Goal: Information Seeking & Learning: Find specific page/section

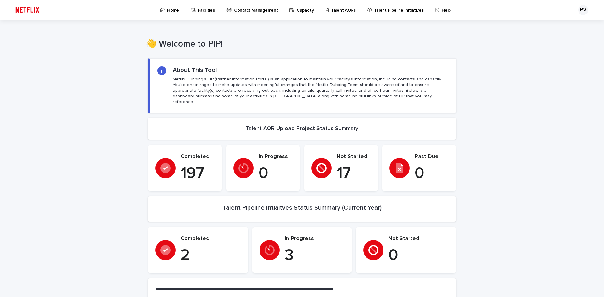
click at [174, 7] on p "Home" at bounding box center [173, 6] width 12 height 13
click at [250, 9] on p "Contact Management" at bounding box center [256, 6] width 44 height 13
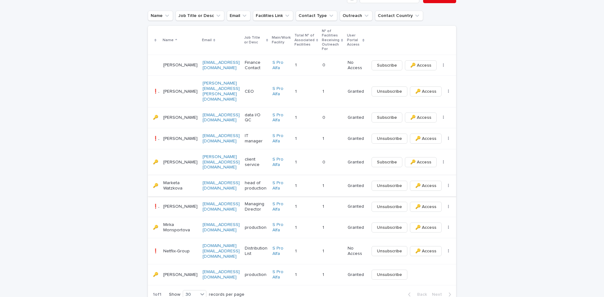
scroll to position [178, 0]
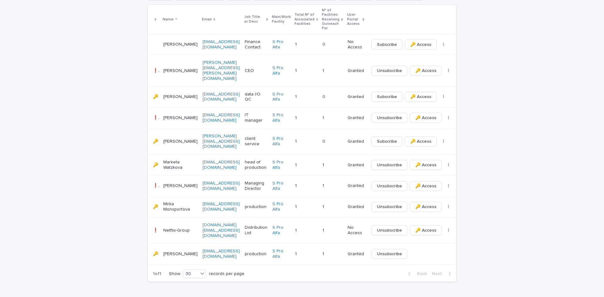
click at [169, 160] on p "Marketa Watzkova" at bounding box center [180, 165] width 34 height 11
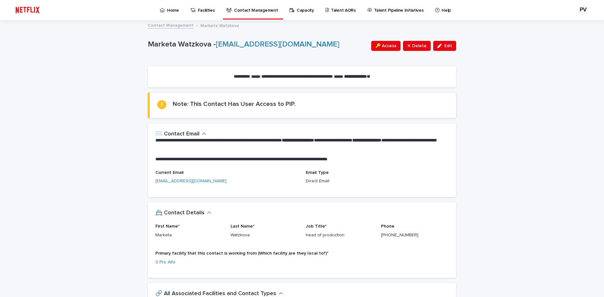
click at [248, 10] on p "Contact Management" at bounding box center [256, 6] width 44 height 13
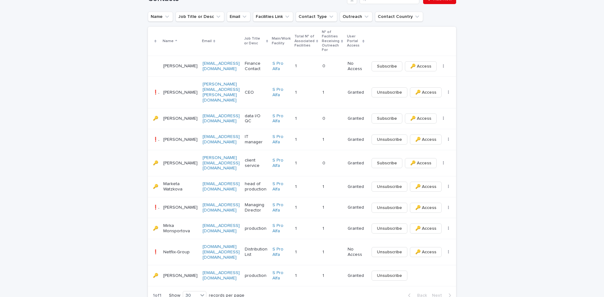
scroll to position [147, 0]
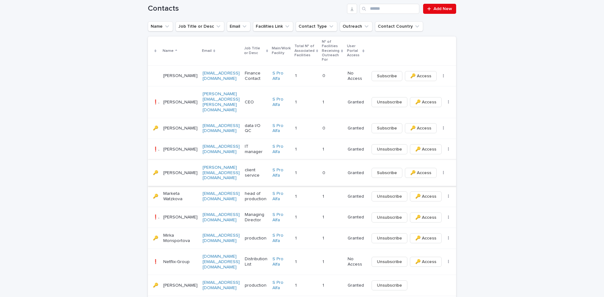
click at [443, 171] on icon "button" at bounding box center [443, 173] width 1 height 4
click at [355, 160] on td "Granted" at bounding box center [355, 173] width 21 height 26
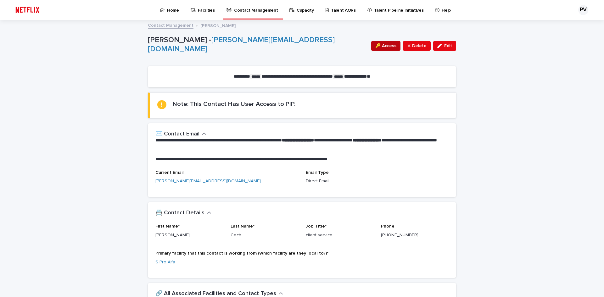
click at [382, 45] on span "🔑 Access" at bounding box center [385, 46] width 21 height 6
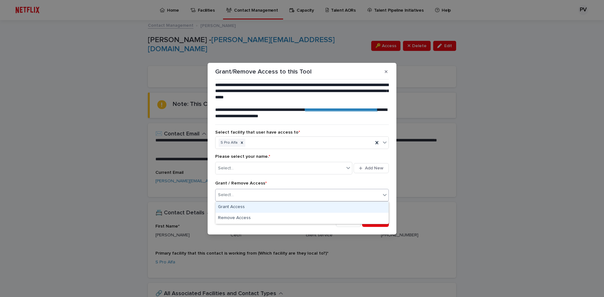
click at [259, 195] on div "Select..." at bounding box center [297, 195] width 165 height 10
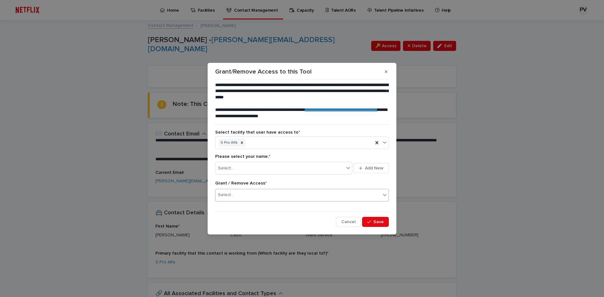
click at [259, 195] on div "Select..." at bounding box center [297, 195] width 165 height 10
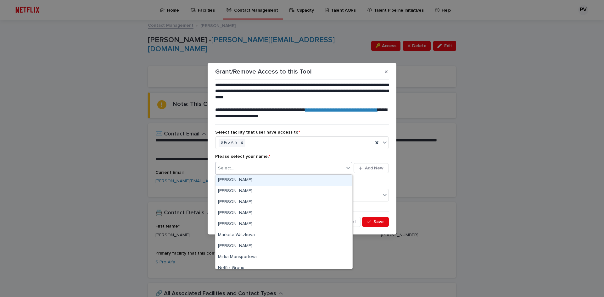
click at [276, 167] on div "Select..." at bounding box center [279, 168] width 129 height 10
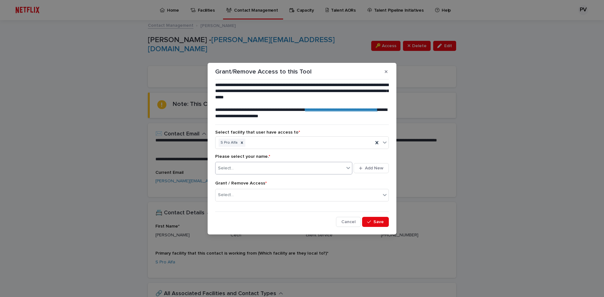
click at [276, 167] on div "Select..." at bounding box center [279, 168] width 129 height 10
click at [385, 71] on icon "button" at bounding box center [386, 71] width 3 height 3
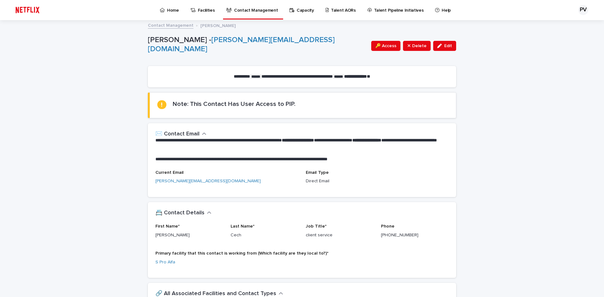
click at [151, 25] on link "Contact Management" at bounding box center [171, 24] width 46 height 7
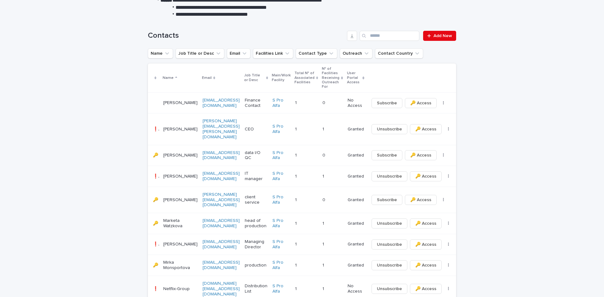
scroll to position [115, 0]
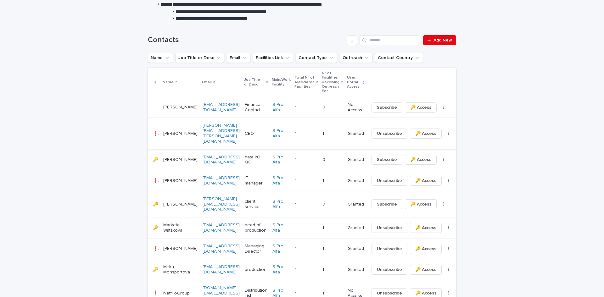
click at [207, 124] on link "[PERSON_NAME][EMAIL_ADDRESS][PERSON_NAME][DOMAIN_NAME]" at bounding box center [221, 133] width 37 height 20
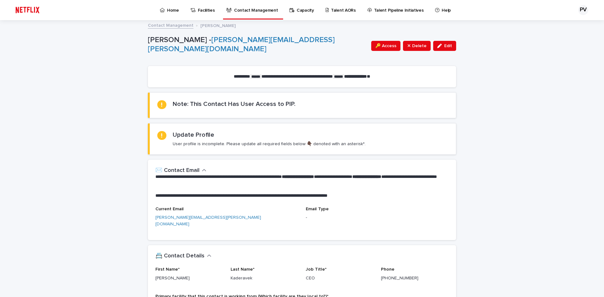
click at [168, 25] on link "Contact Management" at bounding box center [171, 24] width 46 height 7
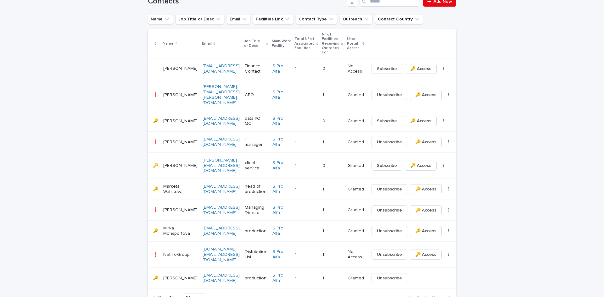
scroll to position [178, 0]
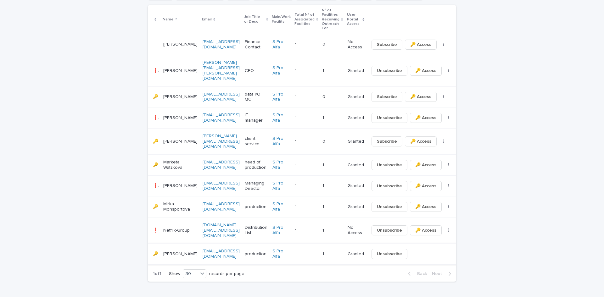
click at [208, 249] on link "[EMAIL_ADDRESS][DOMAIN_NAME]" at bounding box center [221, 254] width 37 height 10
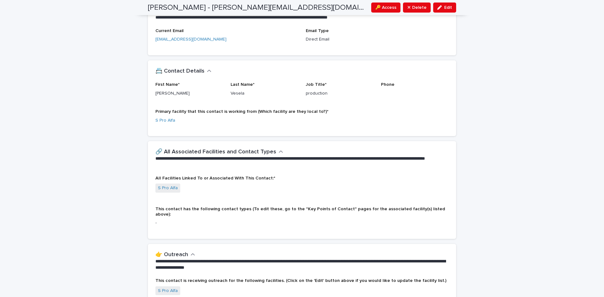
scroll to position [157, 0]
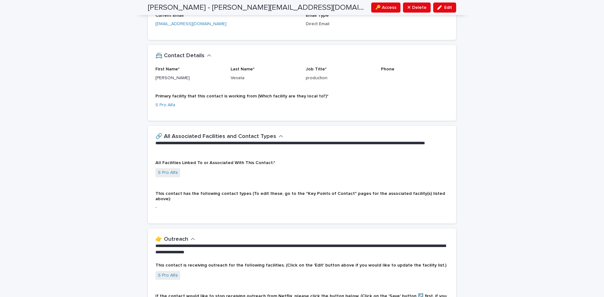
click at [163, 204] on p "-" at bounding box center [301, 207] width 293 height 7
click at [164, 193] on span "This contact has the following contact types (To edit these, go to the "Key Poi…" at bounding box center [300, 197] width 290 height 10
click at [279, 137] on icon "button" at bounding box center [281, 136] width 4 height 2
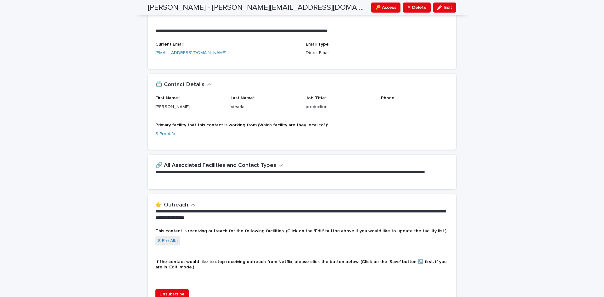
scroll to position [128, 0]
click at [279, 165] on icon "button" at bounding box center [281, 166] width 4 height 6
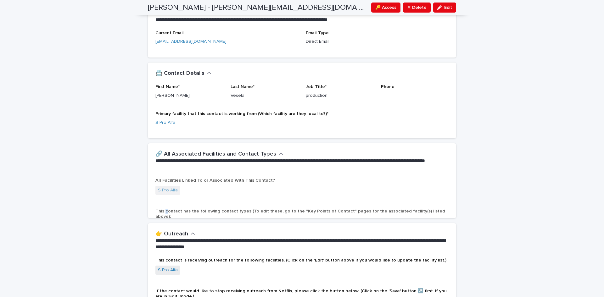
scroll to position [157, 0]
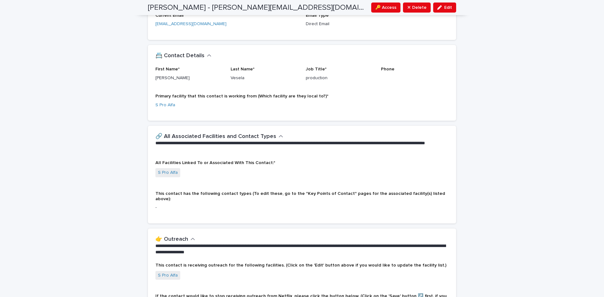
click at [188, 204] on p "-" at bounding box center [301, 207] width 293 height 7
click at [177, 208] on div "This contact has the following contact types (To edit these, go to the "Key Poi…" at bounding box center [301, 203] width 293 height 25
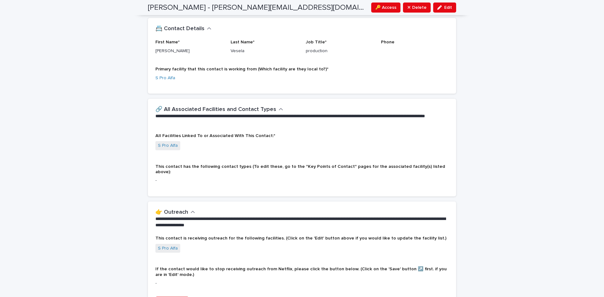
scroll to position [220, 0]
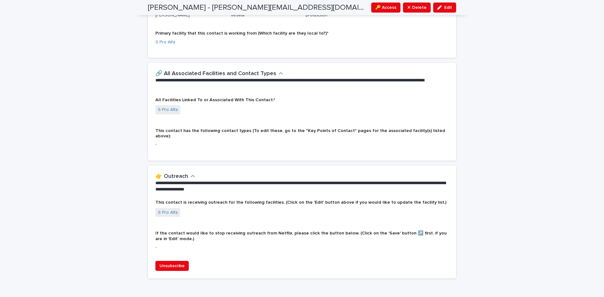
drag, startPoint x: 568, startPoint y: 0, endPoint x: 475, endPoint y: 147, distance: 173.9
click at [475, 147] on div "**********" at bounding box center [302, 58] width 604 height 515
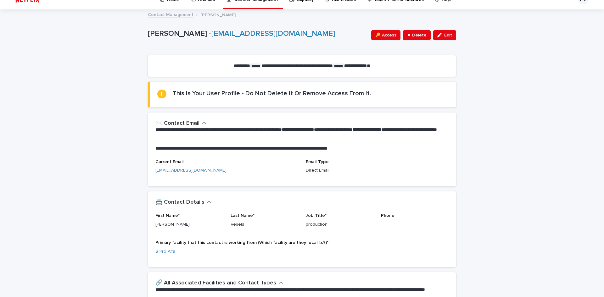
scroll to position [0, 0]
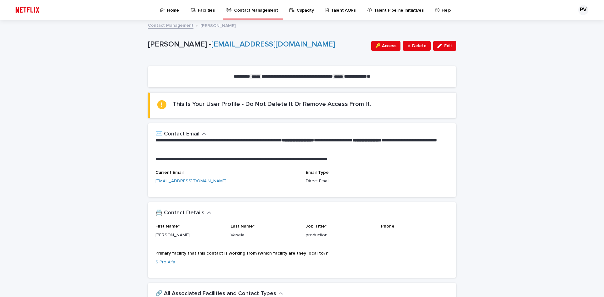
click at [173, 7] on p "Home" at bounding box center [173, 6] width 12 height 13
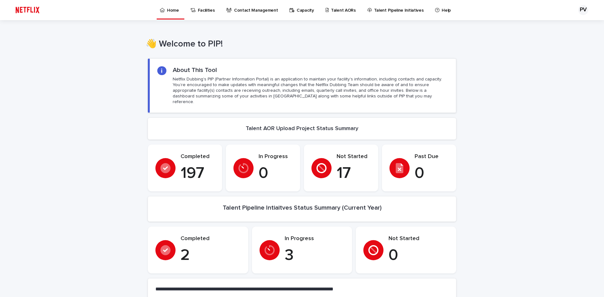
click at [203, 8] on p "Facilities" at bounding box center [206, 6] width 17 height 13
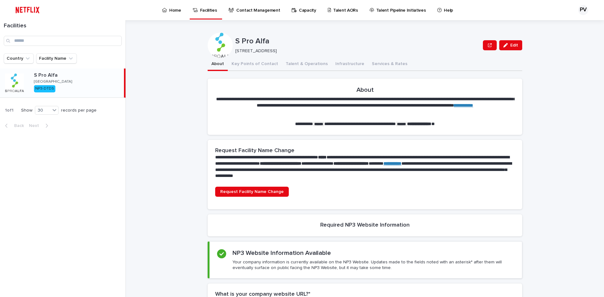
click at [173, 8] on p "Home" at bounding box center [175, 6] width 12 height 13
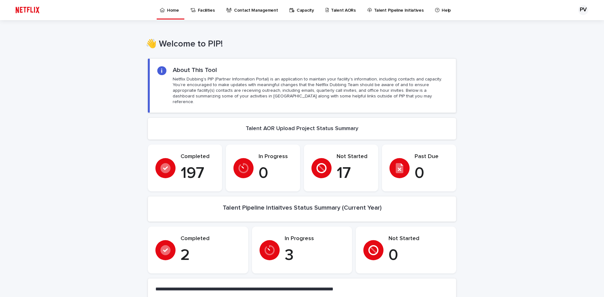
click at [335, 9] on p "Talent AORs" at bounding box center [343, 6] width 25 height 13
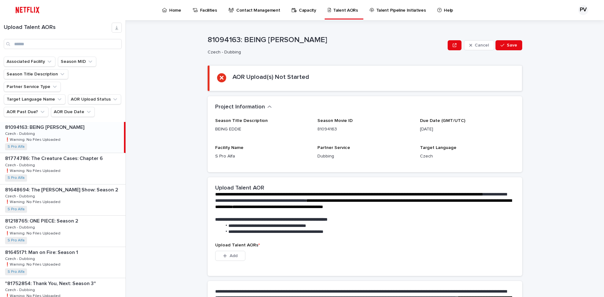
click at [258, 9] on p "Contact Management" at bounding box center [258, 6] width 44 height 13
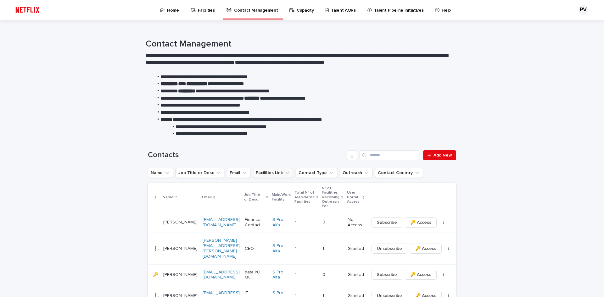
click at [273, 173] on button "Facilities Link" at bounding box center [273, 173] width 40 height 10
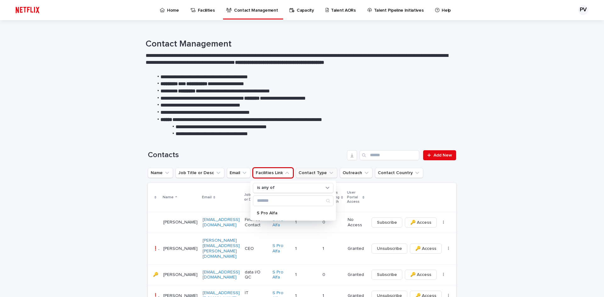
click at [309, 170] on button "Contact Type" at bounding box center [317, 173] width 42 height 10
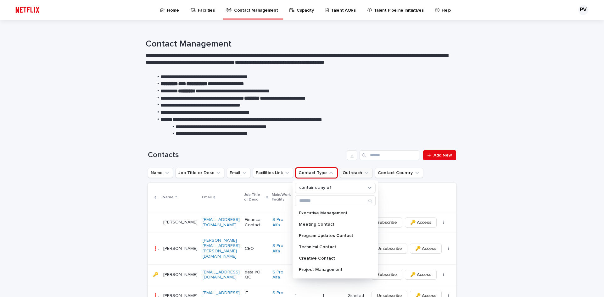
click at [347, 171] on button "Outreach" at bounding box center [356, 173] width 33 height 10
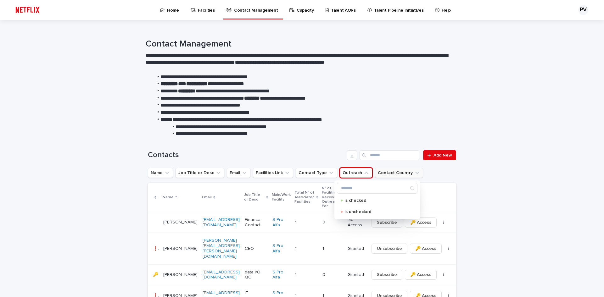
click at [381, 171] on button "Contact Country" at bounding box center [399, 173] width 48 height 10
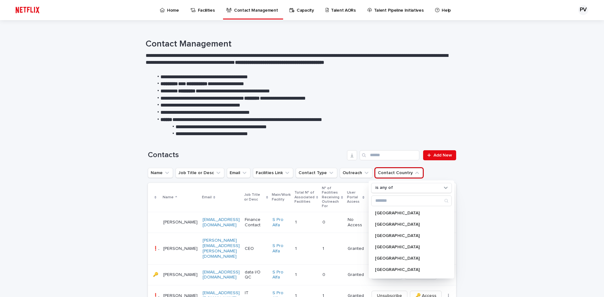
click at [310, 143] on div "Contacts Add New" at bounding box center [302, 153] width 308 height 30
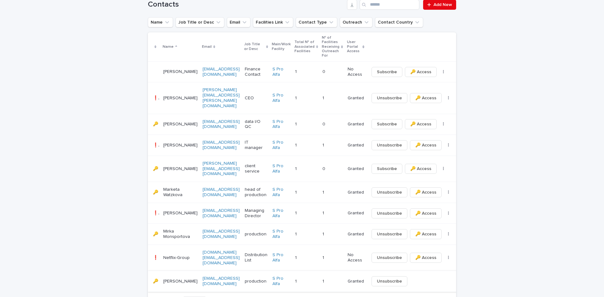
scroll to position [157, 0]
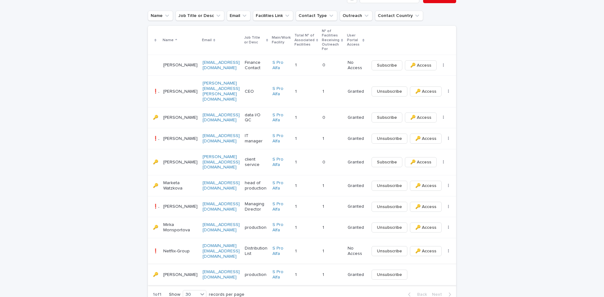
click at [204, 270] on link "[EMAIL_ADDRESS][DOMAIN_NAME]" at bounding box center [221, 275] width 37 height 10
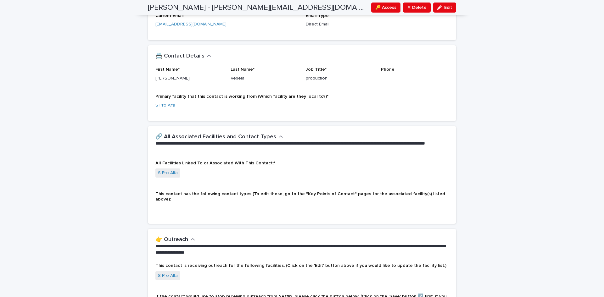
scroll to position [157, 0]
click at [167, 204] on p "-" at bounding box center [301, 207] width 293 height 7
click at [166, 204] on p "-" at bounding box center [301, 207] width 293 height 7
click at [165, 172] on link "S Pro Alfa" at bounding box center [168, 173] width 20 height 7
